Goal: Use online tool/utility: Utilize a website feature to perform a specific function

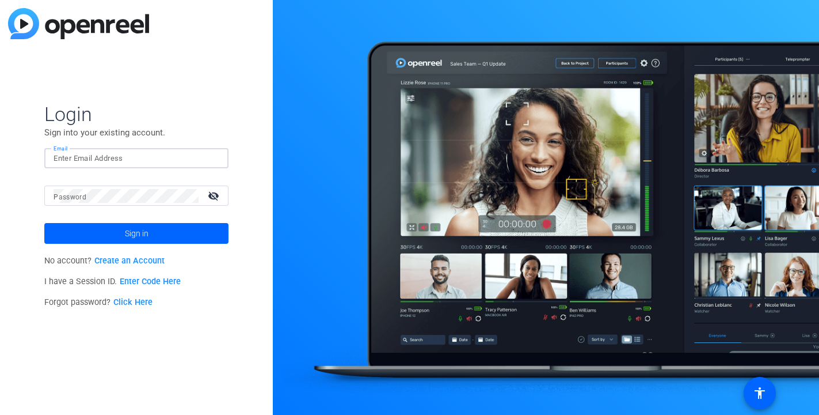
click at [119, 153] on input "Email" at bounding box center [137, 158] width 166 height 14
type input "[EMAIL_ADDRESS][DOMAIN_NAME]"
click at [140, 260] on openreel-director-login-form "Login Sign into your existing account. Email jcho@openreel.com Password visibil…" at bounding box center [136, 207] width 184 height 211
click at [44, 223] on button "Sign in" at bounding box center [136, 233] width 184 height 21
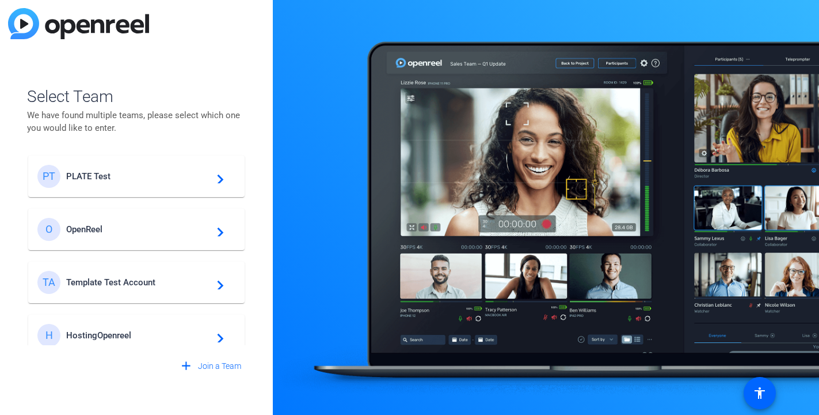
click at [122, 172] on span "PLATE Test" at bounding box center [138, 176] width 144 height 10
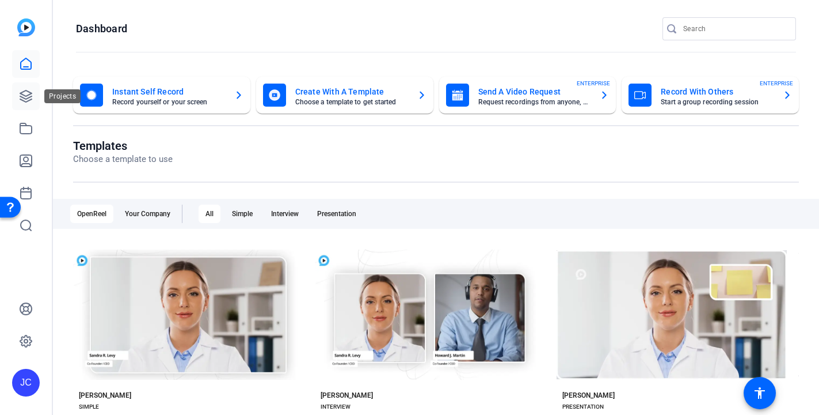
click at [29, 93] on icon at bounding box center [26, 96] width 12 height 12
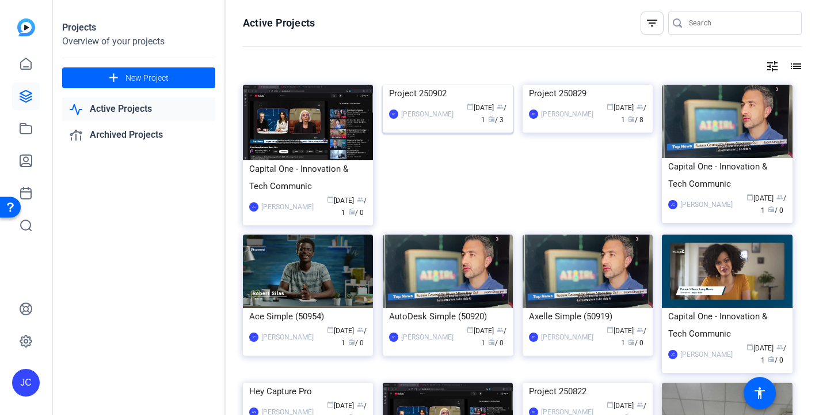
click at [440, 85] on img at bounding box center [448, 85] width 130 height 0
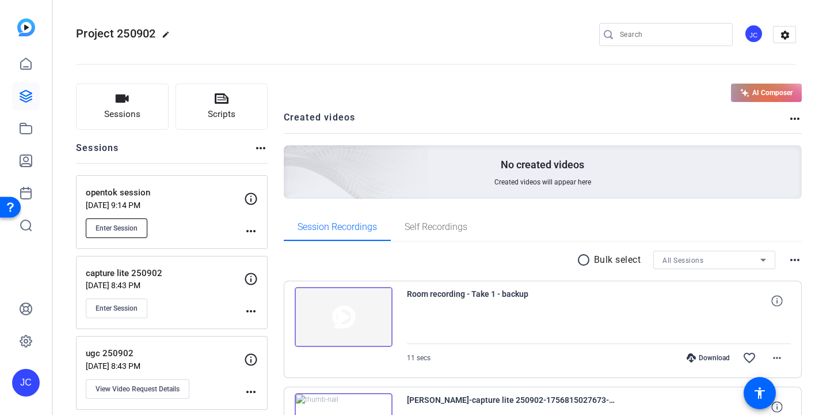
click at [118, 229] on span "Enter Session" at bounding box center [117, 227] width 42 height 9
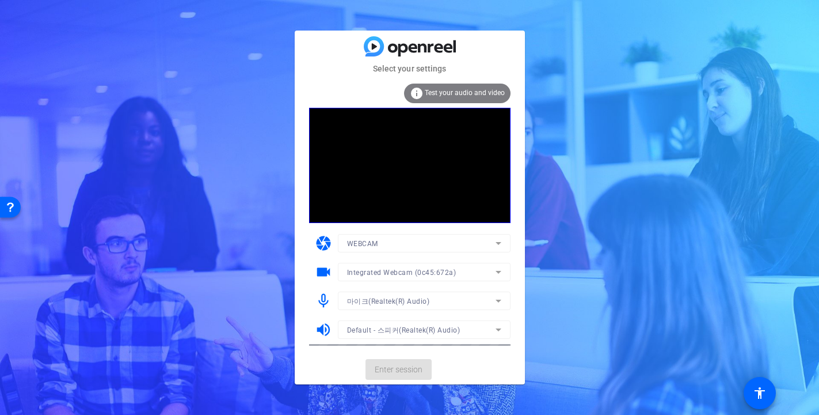
click at [393, 370] on mat-card-actions "Enter session" at bounding box center [410, 369] width 230 height 30
click at [393, 370] on span "Enter session" at bounding box center [399, 369] width 48 height 12
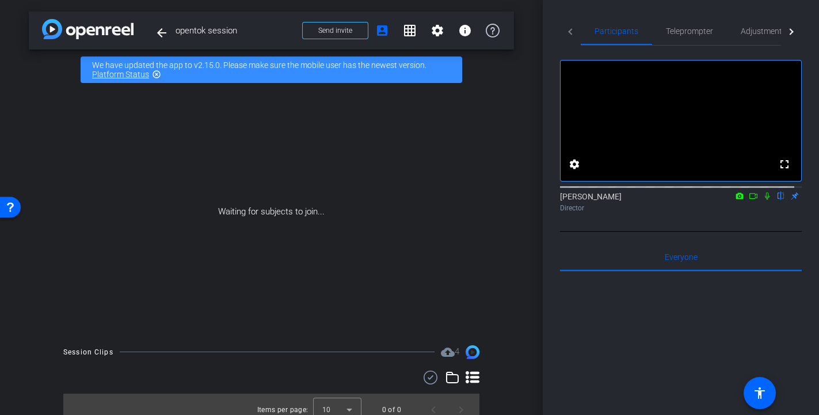
click at [763, 200] on icon at bounding box center [767, 196] width 9 height 8
click at [305, 32] on span at bounding box center [335, 31] width 65 height 28
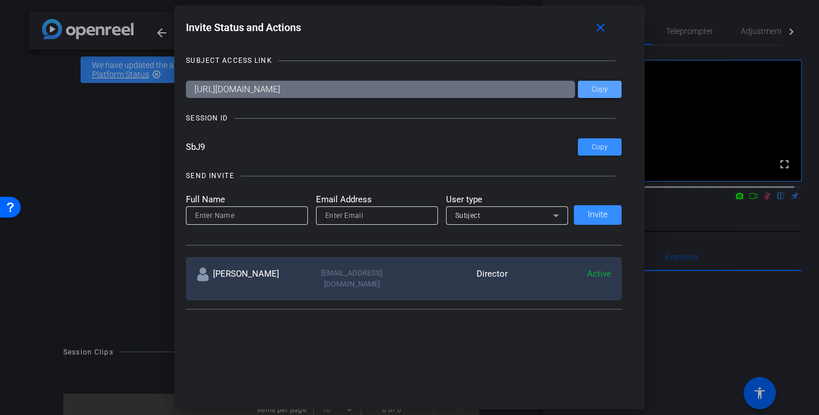
click at [603, 93] on span "Copy" at bounding box center [600, 89] width 16 height 9
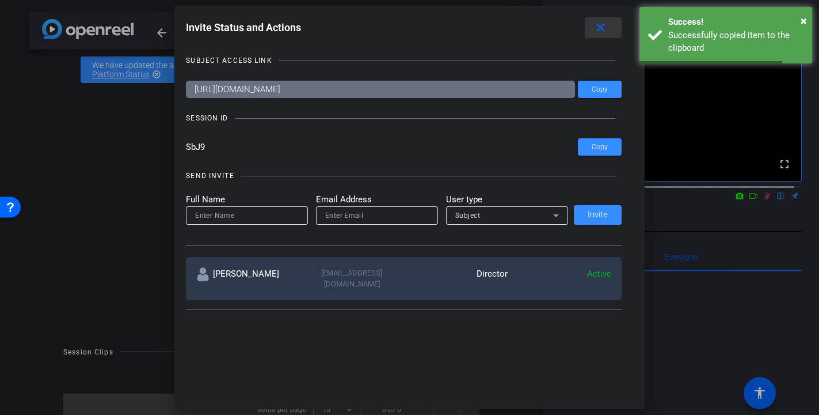
drag, startPoint x: 604, startPoint y: 34, endPoint x: 587, endPoint y: 71, distance: 41.2
click at [587, 71] on div "Invite Status and Actions close SUBJECT ACCESS LINK [URL][DOMAIN_NAME] Copy SES…" at bounding box center [409, 165] width 470 height 318
click at [587, 71] on div "SUBJECT ACCESS LINK [URL][DOMAIN_NAME] Copy SESSION ID SbJ9 Copy SEND INVITE Fu…" at bounding box center [409, 177] width 447 height 269
click at [613, 27] on span at bounding box center [603, 28] width 37 height 28
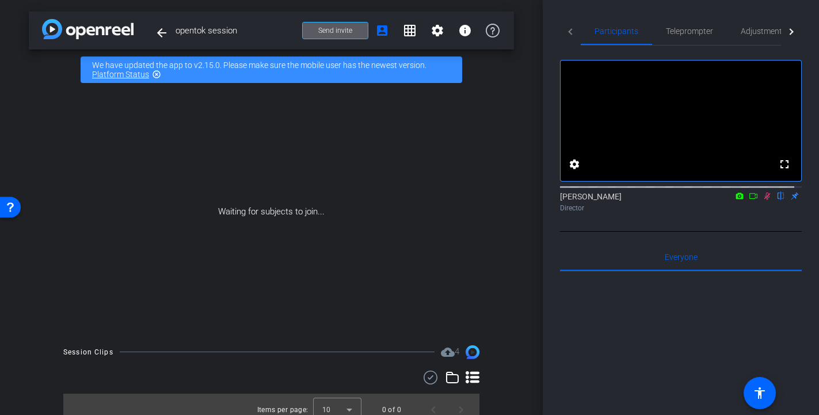
click at [322, 35] on span "Send invite" at bounding box center [335, 30] width 34 height 9
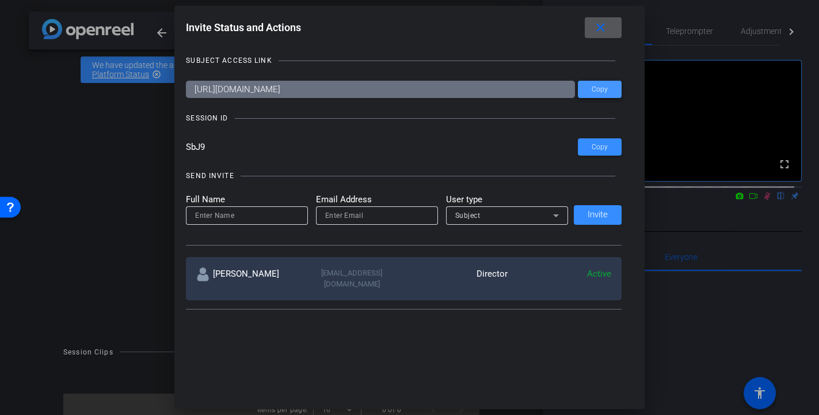
click at [599, 86] on span "Copy" at bounding box center [600, 89] width 16 height 9
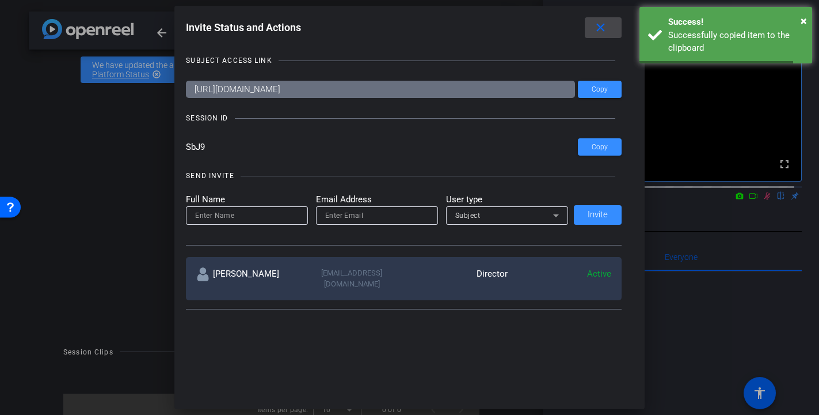
click at [609, 35] on span at bounding box center [603, 28] width 37 height 28
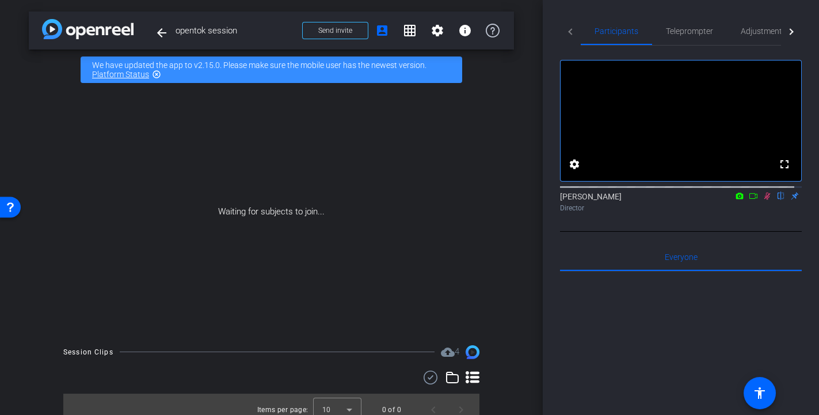
drag, startPoint x: 774, startPoint y: 245, endPoint x: 790, endPoint y: 214, distance: 34.8
click at [790, 214] on div "fullscreen settings [PERSON_NAME] flip Director Everyone 0 Mark all read To: Ev…" at bounding box center [681, 334] width 242 height 579
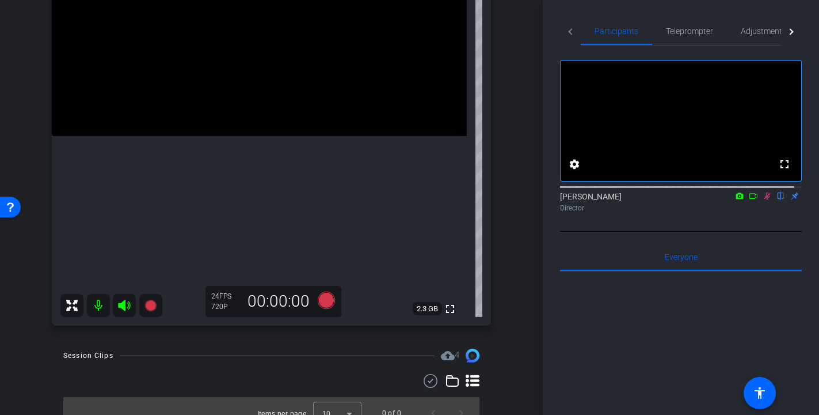
scroll to position [47, 0]
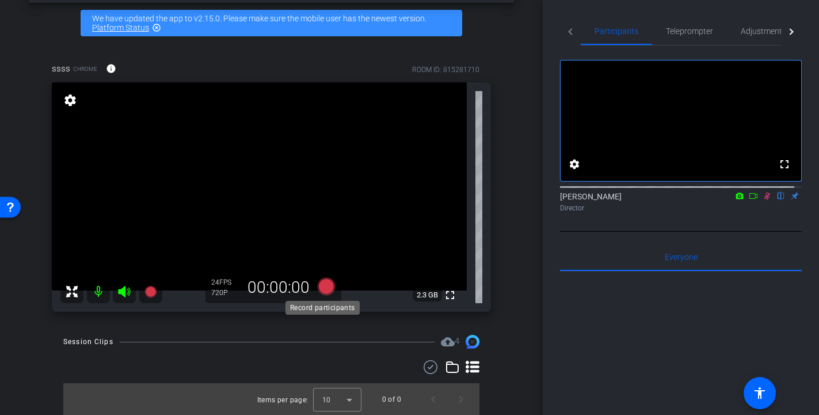
click at [325, 283] on icon at bounding box center [325, 286] width 17 height 17
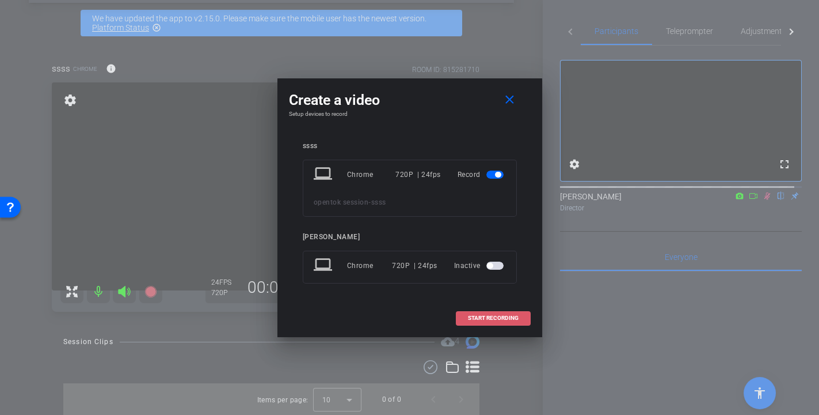
click at [477, 318] on span "START RECORDING" at bounding box center [493, 318] width 51 height 6
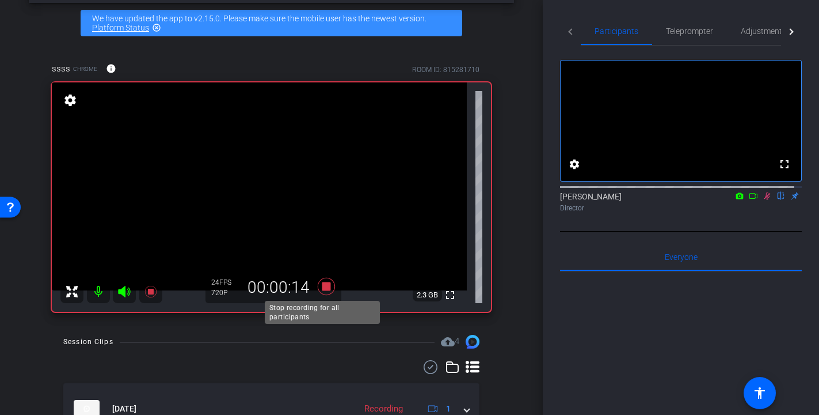
click at [322, 285] on icon at bounding box center [325, 286] width 17 height 17
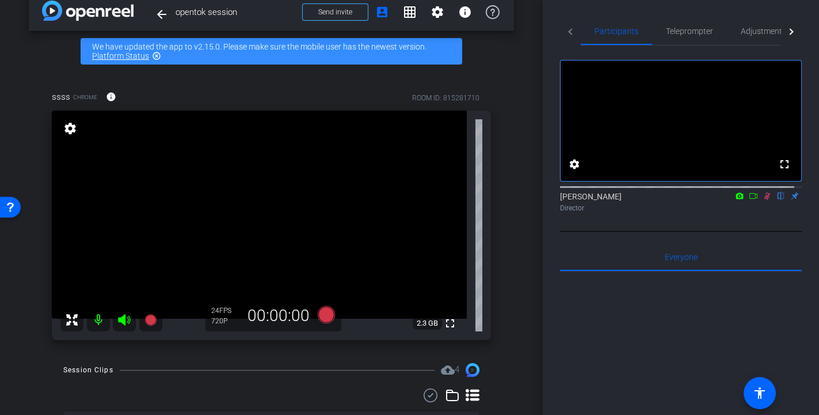
scroll to position [106, 0]
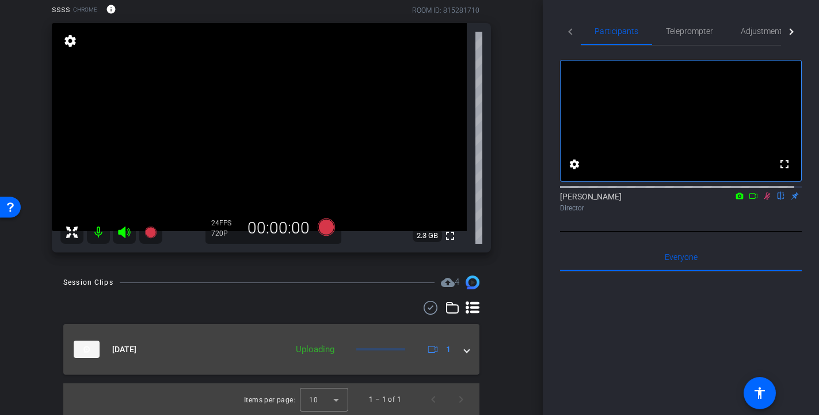
click at [454, 350] on div "[DATE] Uploading 1" at bounding box center [269, 348] width 391 height 17
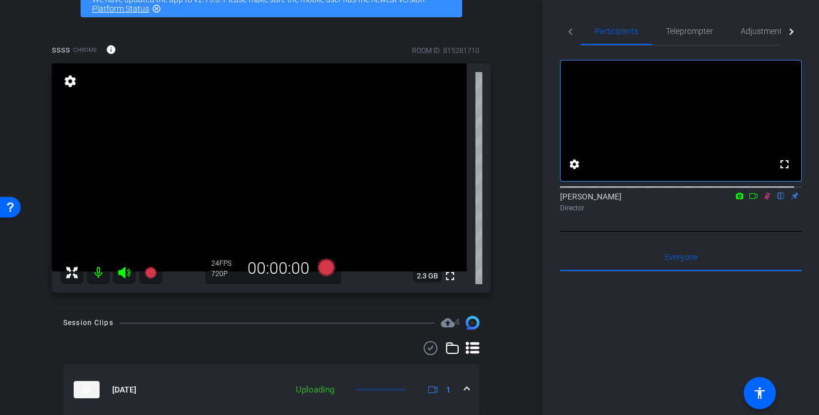
scroll to position [146, 0]
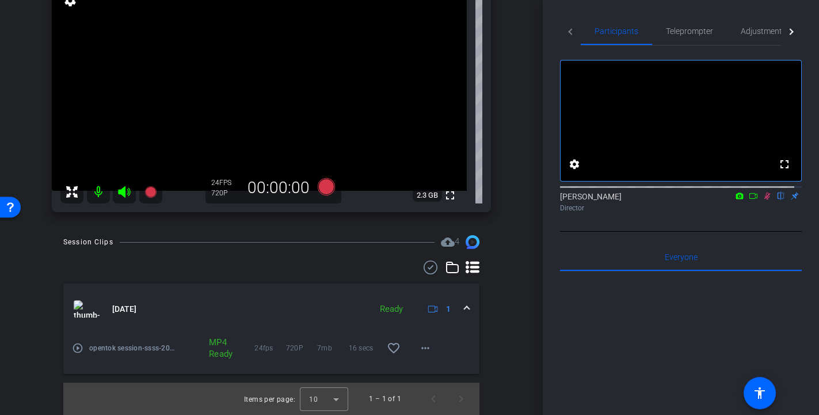
click at [79, 349] on mat-icon "play_circle_outline" at bounding box center [78, 348] width 12 height 12
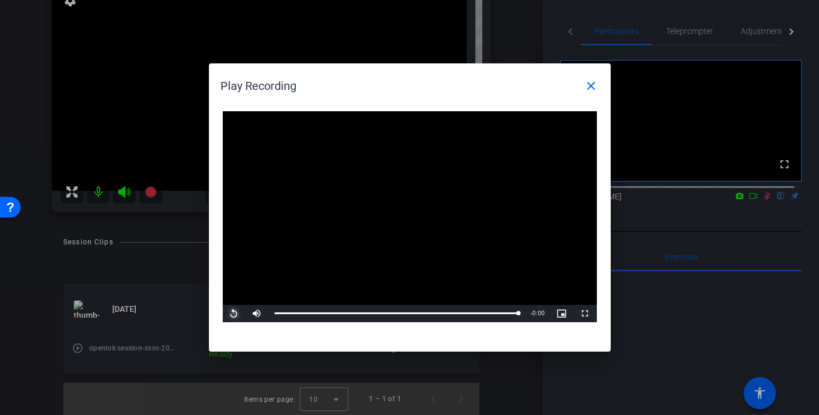
click at [239, 313] on span "Video Player" at bounding box center [234, 313] width 23 height 0
click at [597, 83] on mat-icon "close" at bounding box center [591, 86] width 14 height 14
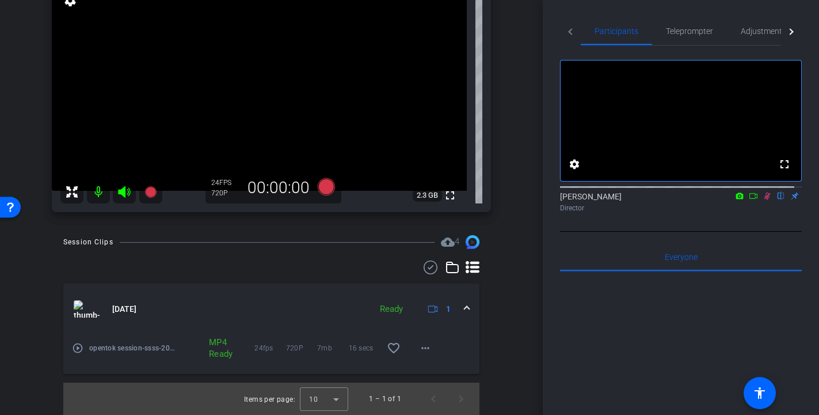
click at [517, 112] on div "arrow_back opentok session Back to project Send invite account_box grid_on sett…" at bounding box center [271, 61] width 543 height 415
